Goal: Find specific page/section

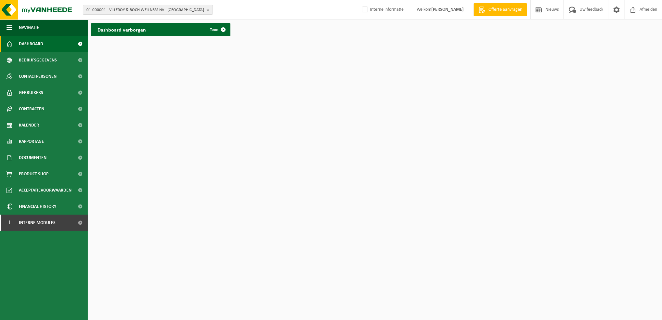
click at [103, 10] on span "01-000001 - VILLEROY & BOCH WELLNESS NV - [GEOGRAPHIC_DATA]" at bounding box center [145, 10] width 118 height 10
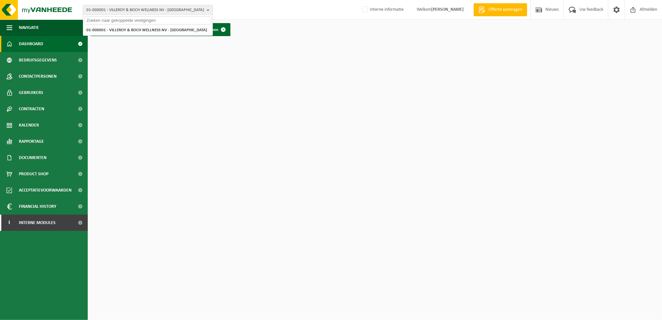
click at [107, 20] on input "text" at bounding box center [148, 20] width 127 height 8
paste input "01-101588"
type input "01-101588"
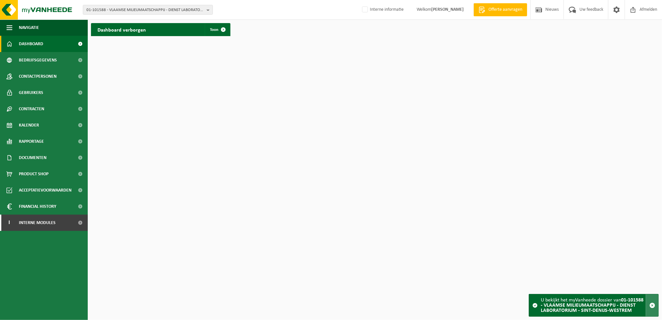
click at [654, 305] on span "button" at bounding box center [653, 305] width 6 height 6
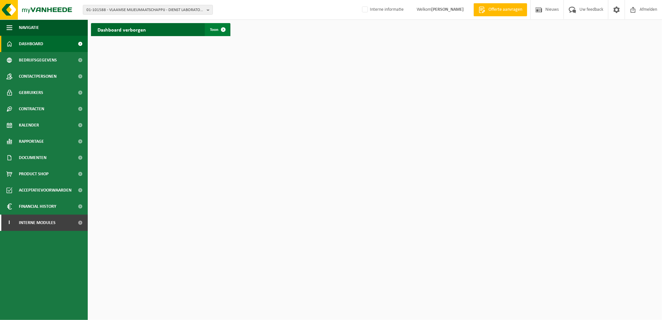
click at [216, 29] on span "Toon" at bounding box center [214, 30] width 8 height 4
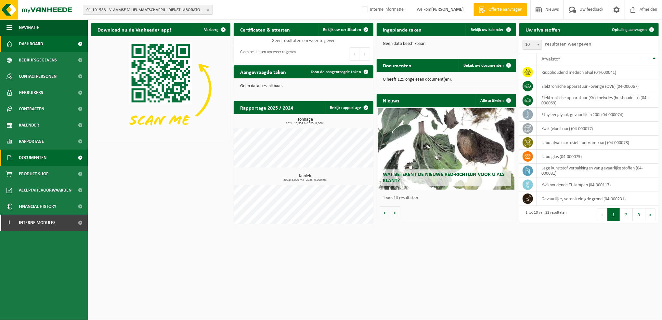
click at [40, 157] on span "Documenten" at bounding box center [33, 158] width 28 height 16
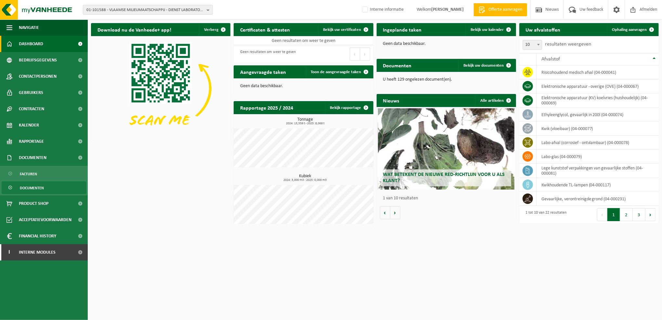
click at [33, 186] on span "Documenten" at bounding box center [32, 188] width 24 height 12
